Goal: Task Accomplishment & Management: Use online tool/utility

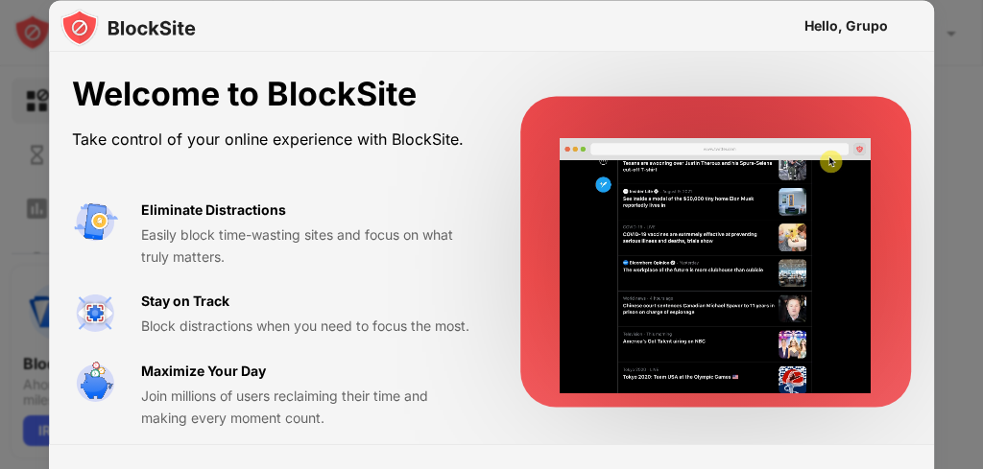
click at [235, 203] on div "Eliminate Distractions" at bounding box center [213, 209] width 145 height 21
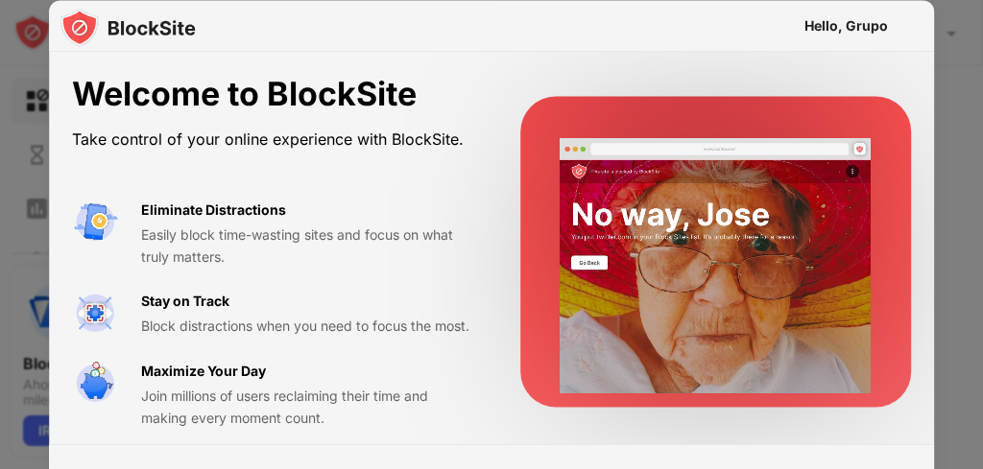
click at [223, 381] on div "Maximize Your Day" at bounding box center [203, 370] width 125 height 21
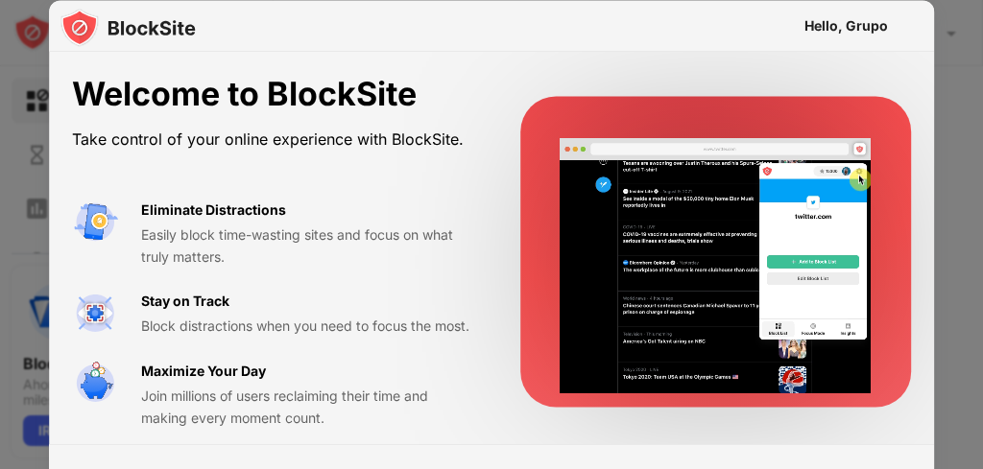
click at [796, 153] on video at bounding box center [715, 265] width 311 height 283
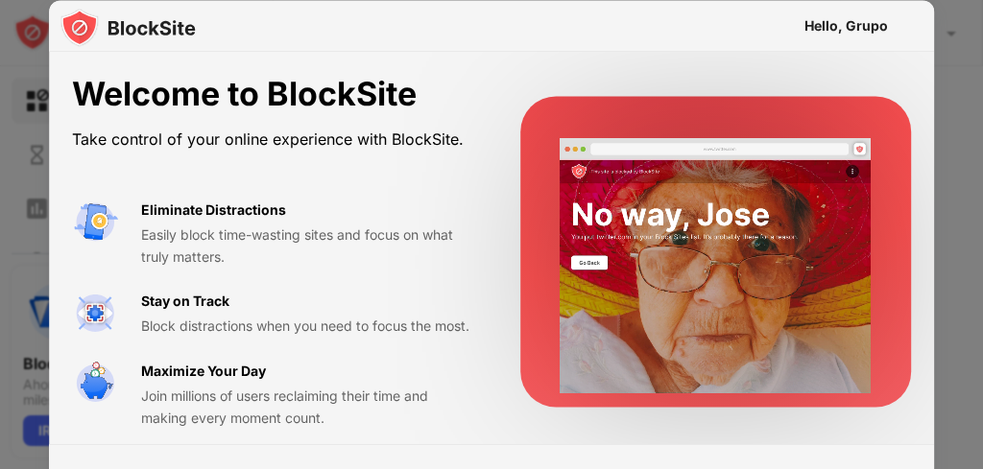
click at [123, 31] on img at bounding box center [127, 27] width 135 height 38
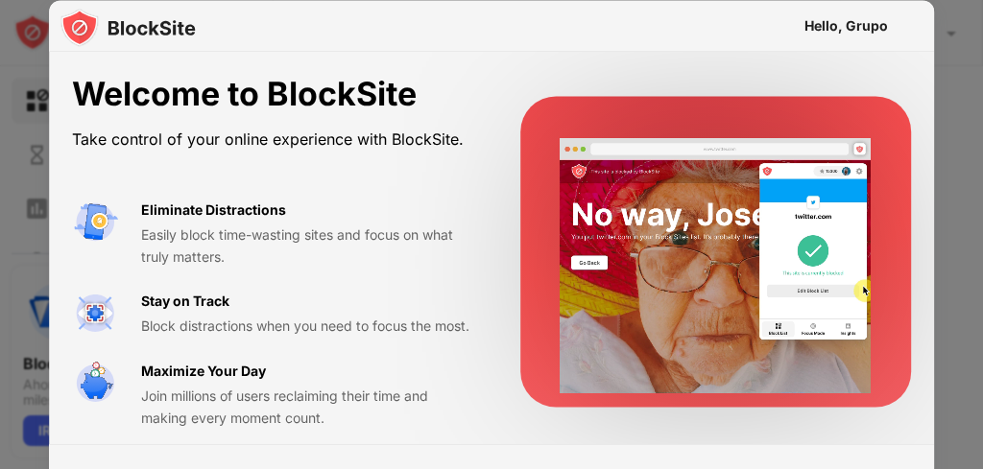
click at [979, 156] on div at bounding box center [491, 234] width 983 height 469
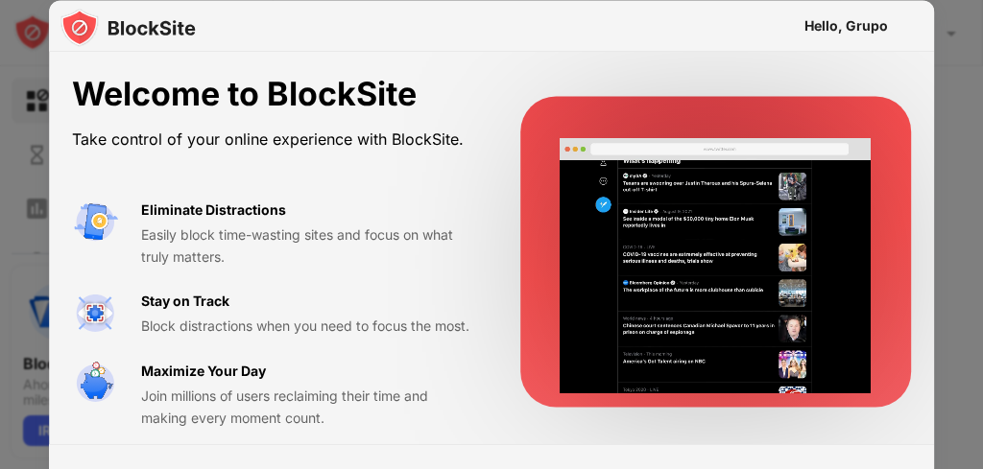
click at [942, 108] on div at bounding box center [491, 234] width 983 height 469
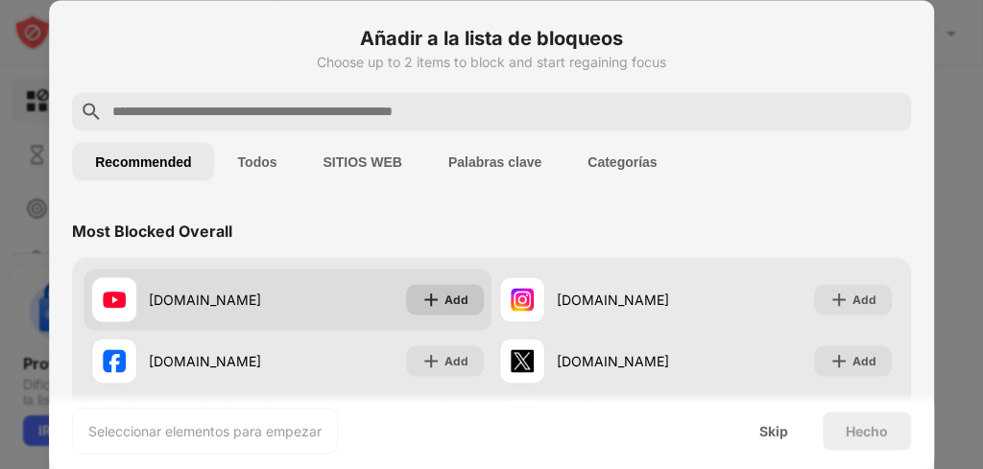
click at [457, 296] on div "Add" at bounding box center [456, 299] width 24 height 19
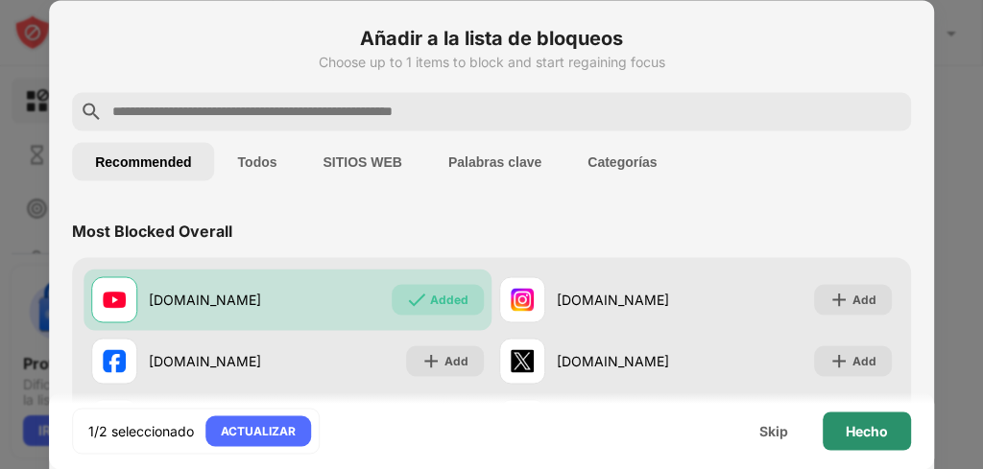
click at [835, 429] on div "Hecho" at bounding box center [867, 431] width 88 height 38
